Goal: Find specific page/section: Find specific page/section

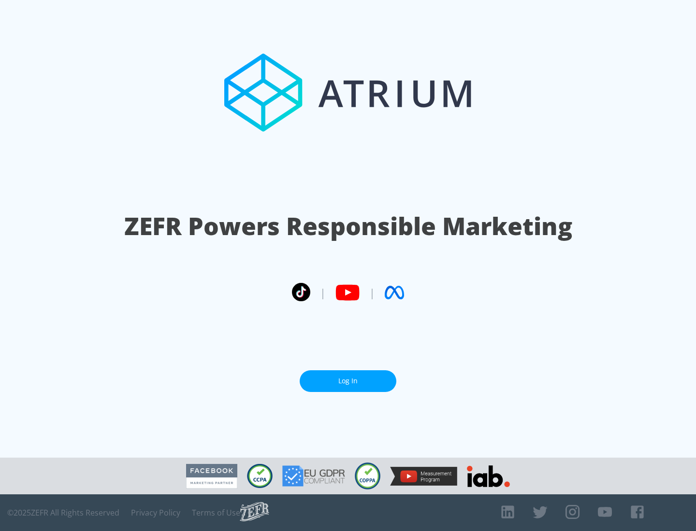
click at [348, 377] on link "Log In" at bounding box center [348, 382] width 97 height 22
